Goal: Transaction & Acquisition: Purchase product/service

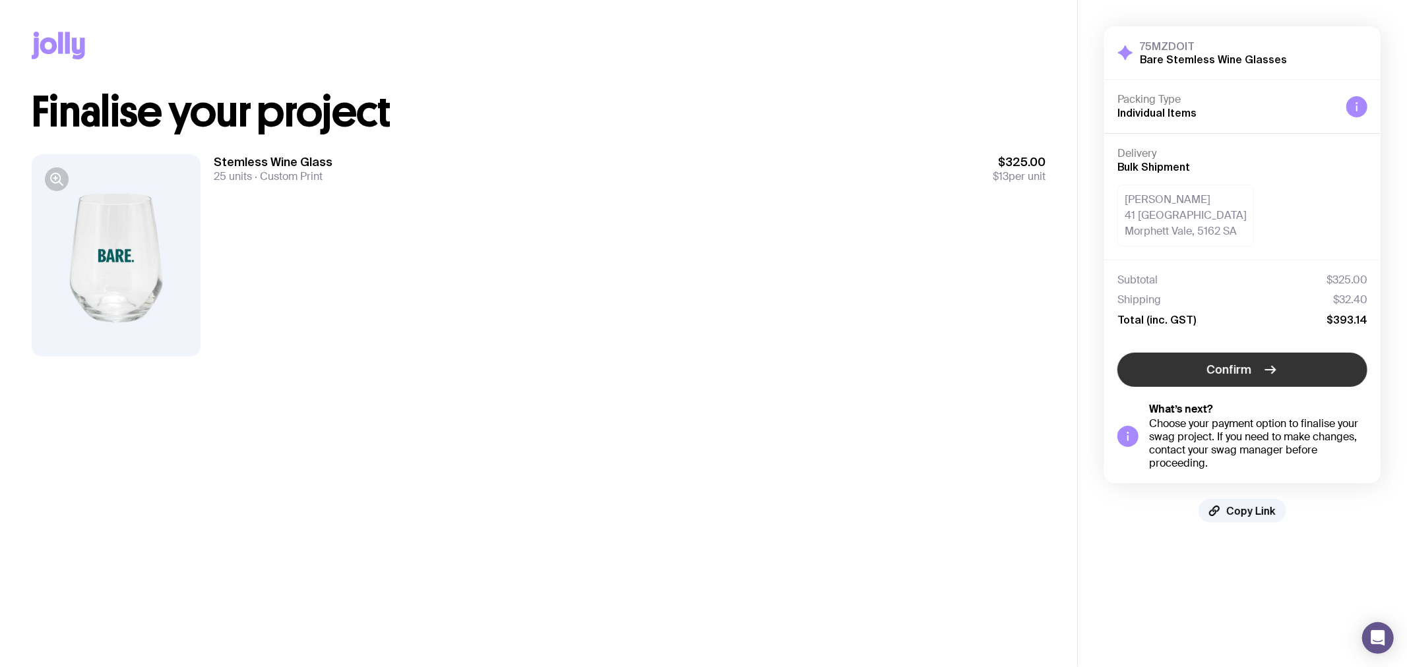
click at [1206, 363] on button "Confirm" at bounding box center [1242, 370] width 250 height 34
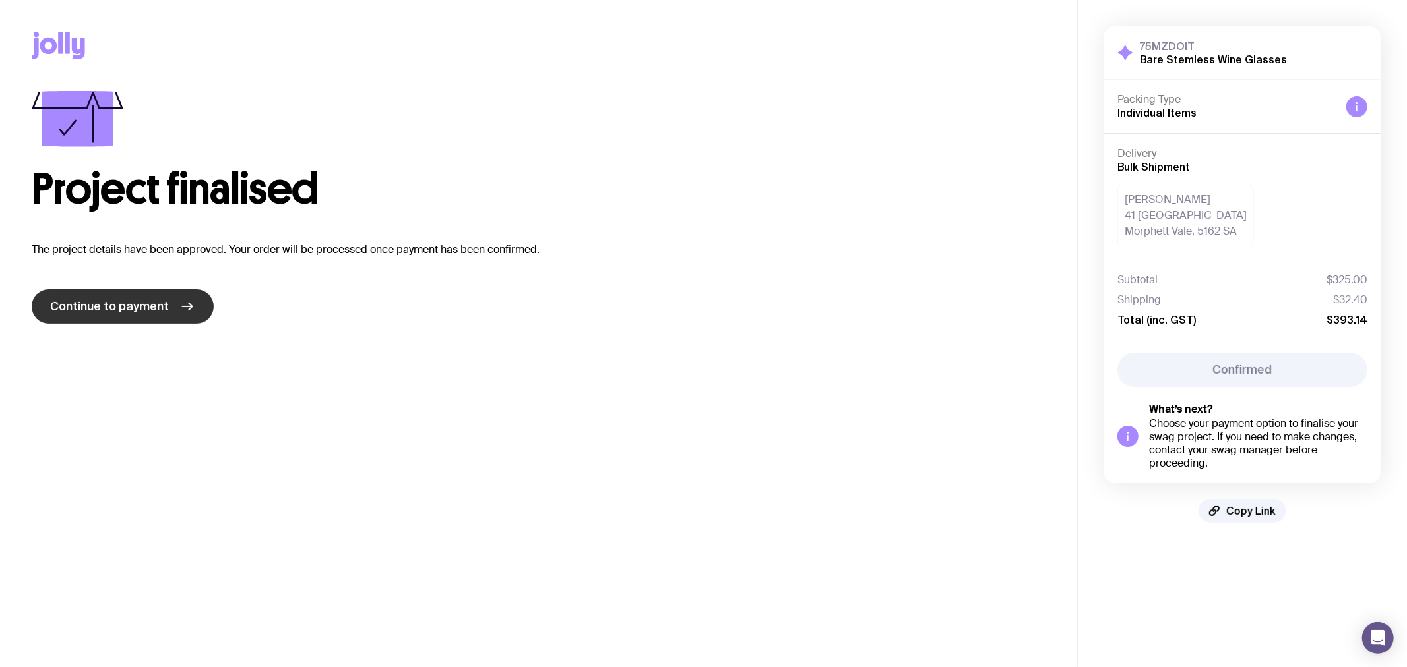
click at [142, 311] on span "Continue to payment" at bounding box center [109, 307] width 119 height 16
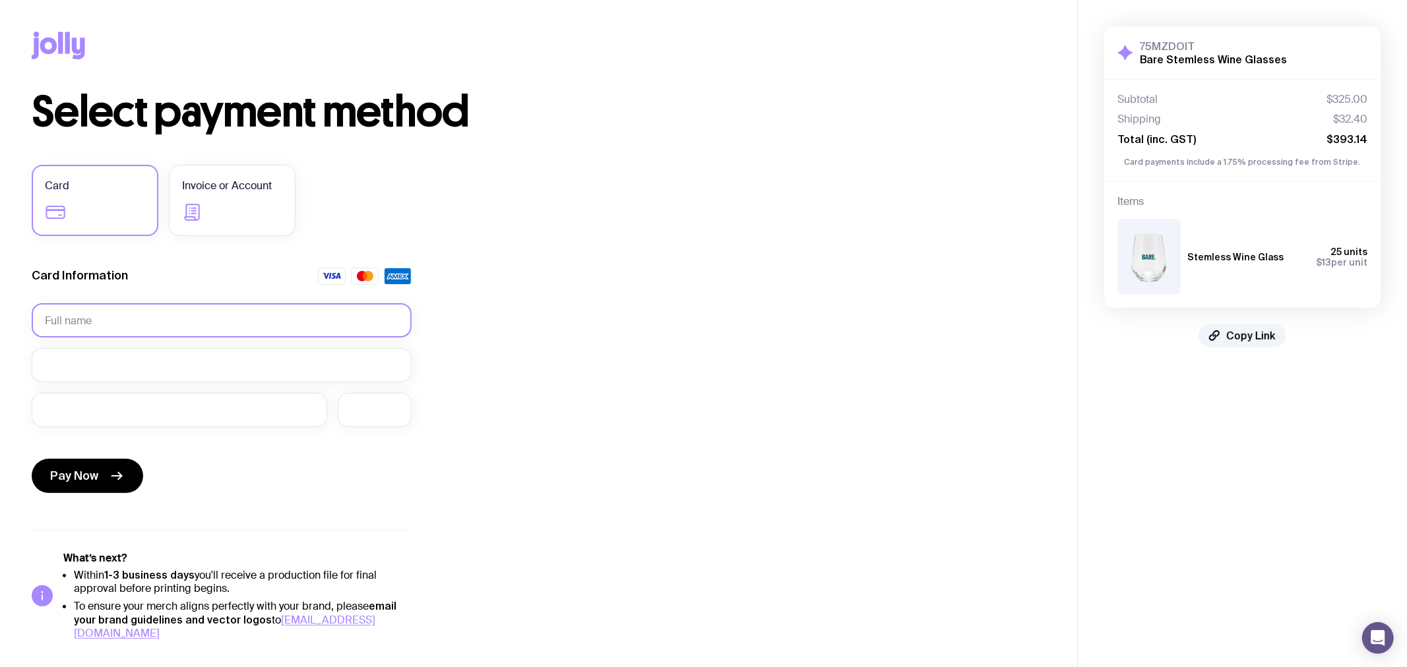
drag, startPoint x: 138, startPoint y: 325, endPoint x: 156, endPoint y: 333, distance: 19.5
click at [138, 325] on input "text" at bounding box center [222, 320] width 380 height 34
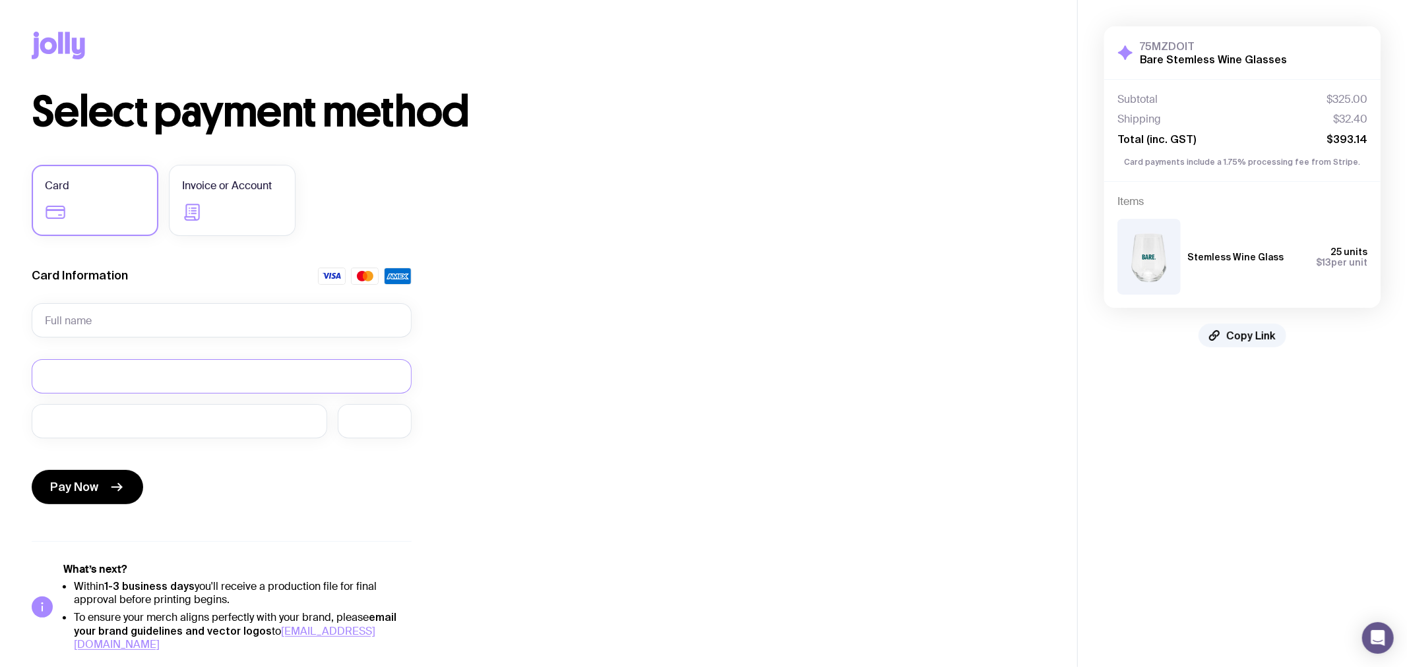
click at [183, 359] on form "Card Information Required Pay Now" at bounding box center [222, 389] width 380 height 242
drag, startPoint x: 209, startPoint y: 332, endPoint x: 215, endPoint y: 338, distance: 8.4
click at [209, 332] on input "text" at bounding box center [222, 320] width 380 height 34
type input "[PERSON_NAME]"
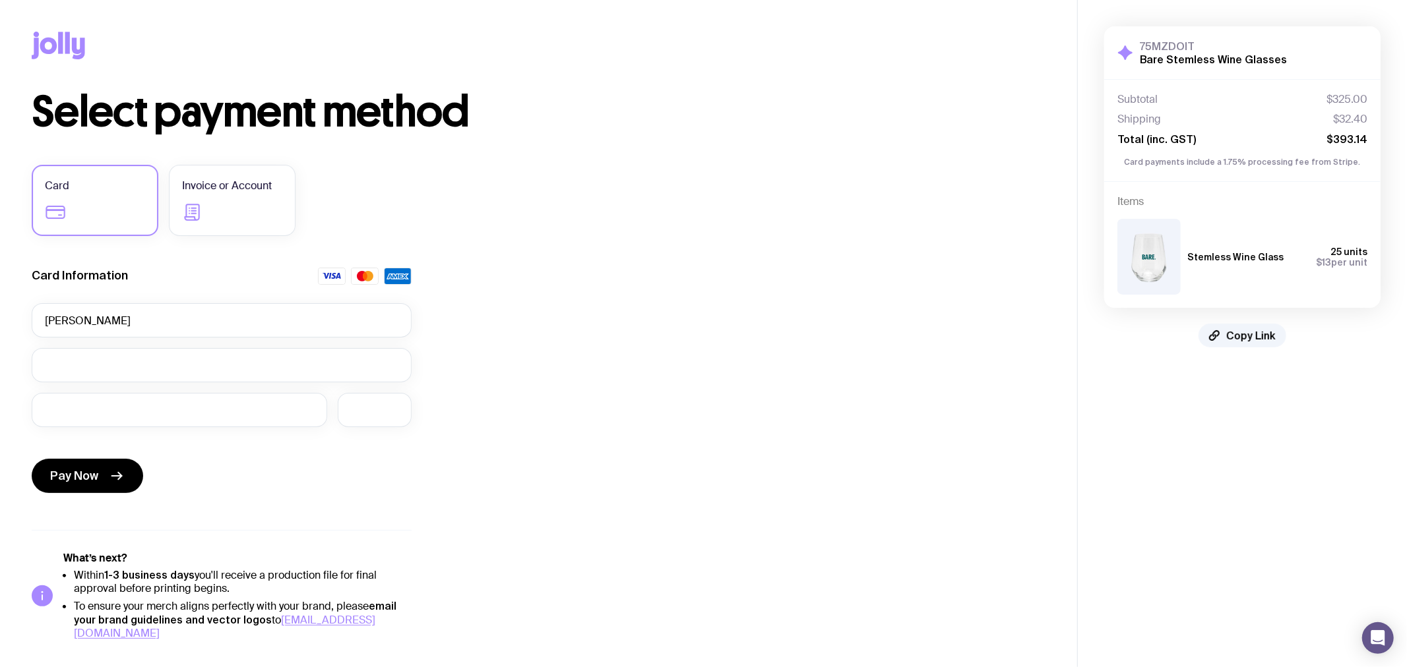
click at [298, 385] on form "Card Information [PERSON_NAME] Pay Now" at bounding box center [222, 383] width 380 height 231
click at [274, 373] on div at bounding box center [222, 365] width 380 height 34
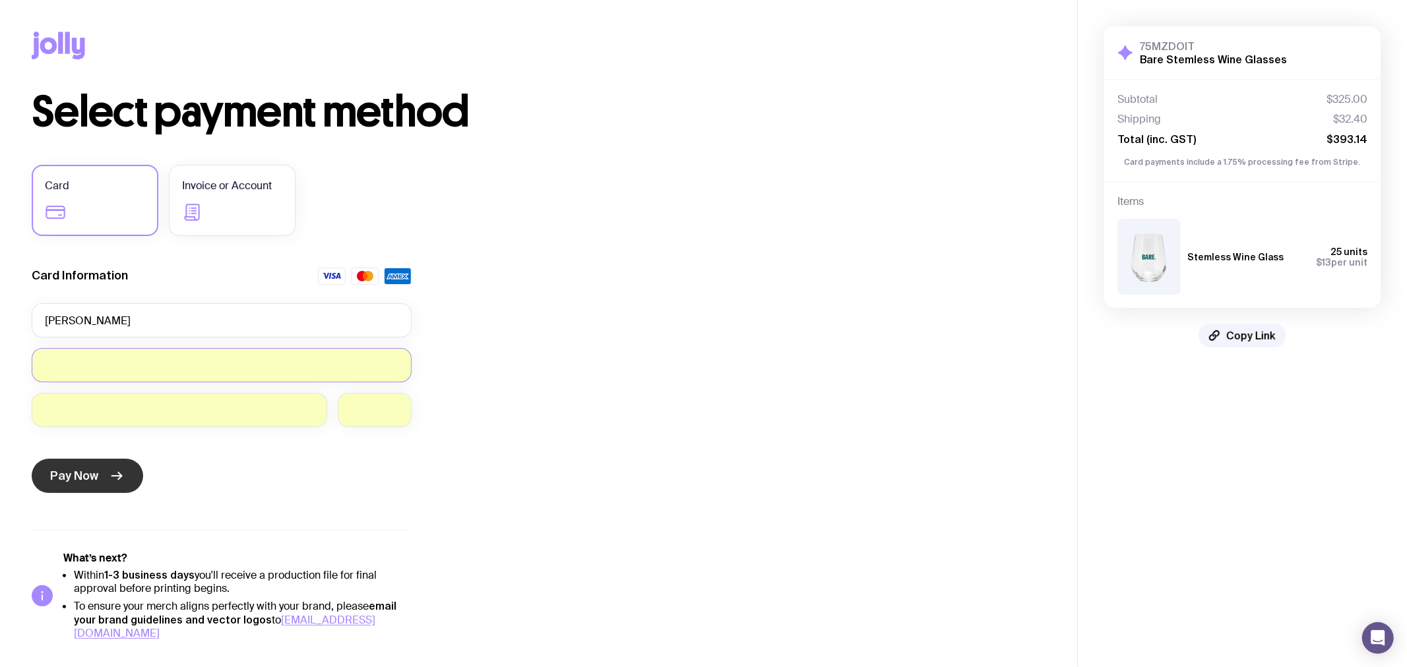
drag, startPoint x: 119, startPoint y: 475, endPoint x: 443, endPoint y: 478, distance: 323.2
click at [119, 475] on icon "submit" at bounding box center [119, 476] width 3 height 7
